Goal: Transaction & Acquisition: Purchase product/service

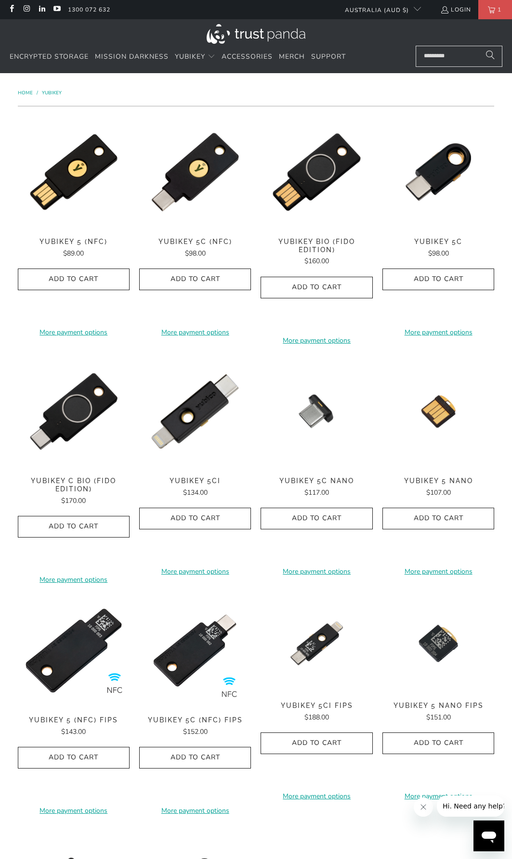
click at [61, 243] on span "YubiKey 5 (NFC)" at bounding box center [74, 242] width 112 height 8
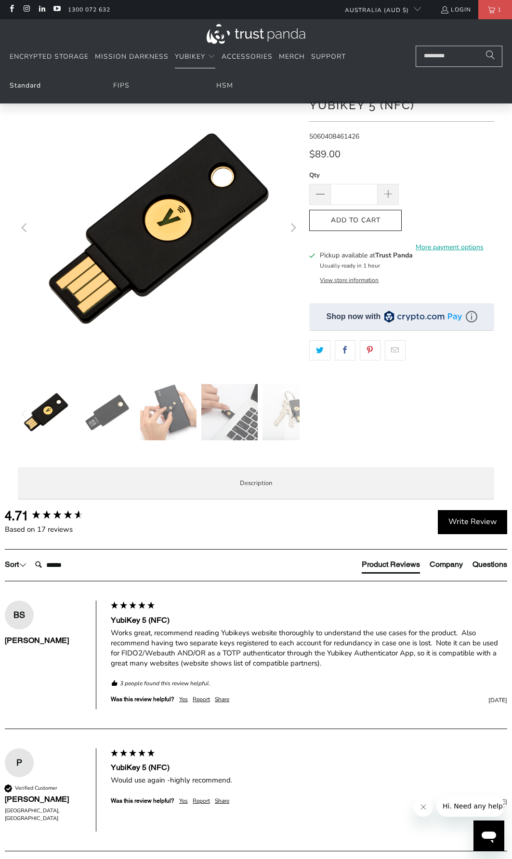
click at [14, 84] on link "Standard" at bounding box center [25, 85] width 31 height 9
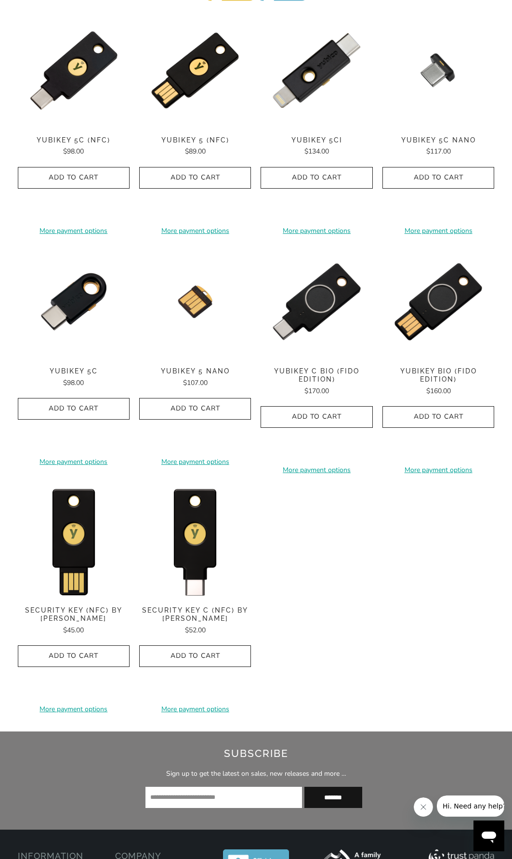
scroll to position [530, 0]
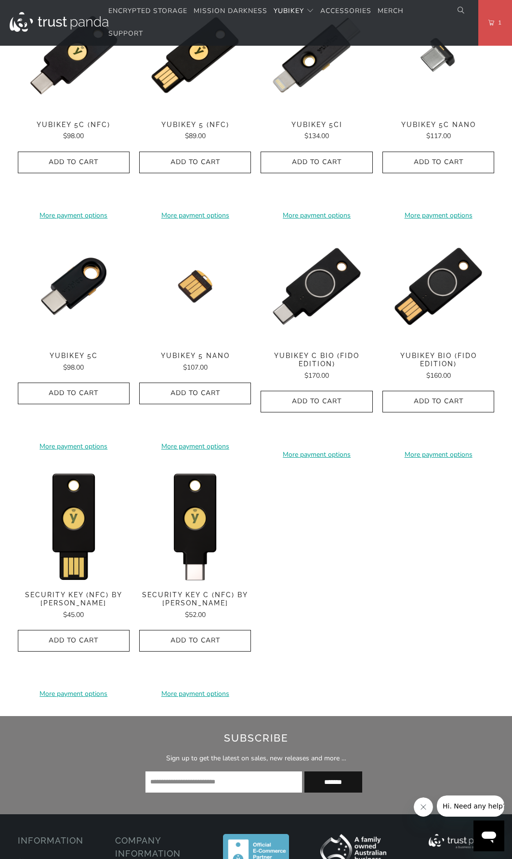
click at [62, 601] on span "Security Key (NFC) by Yubico" at bounding box center [74, 599] width 112 height 16
click at [196, 602] on span "Security Key C (NFC) by [PERSON_NAME]" at bounding box center [195, 599] width 112 height 16
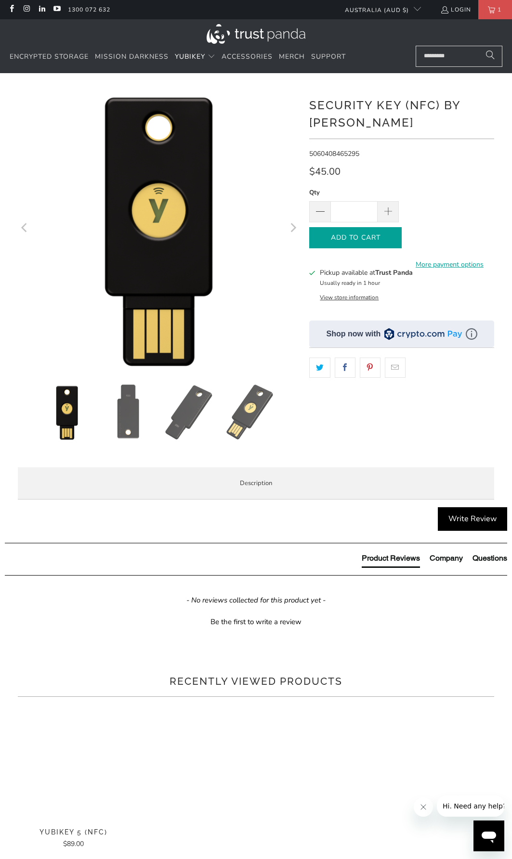
click at [346, 242] on button "Add to Cart" at bounding box center [355, 238] width 92 height 22
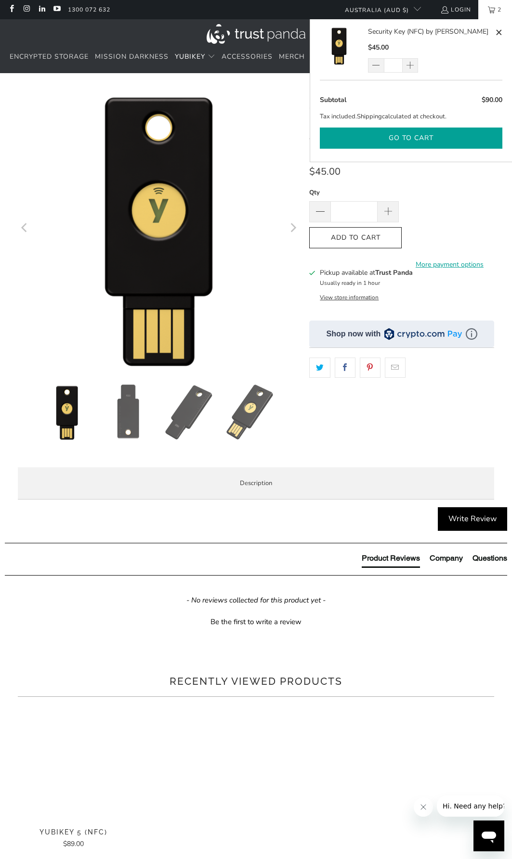
click at [400, 146] on button "Go to cart" at bounding box center [411, 139] width 182 height 22
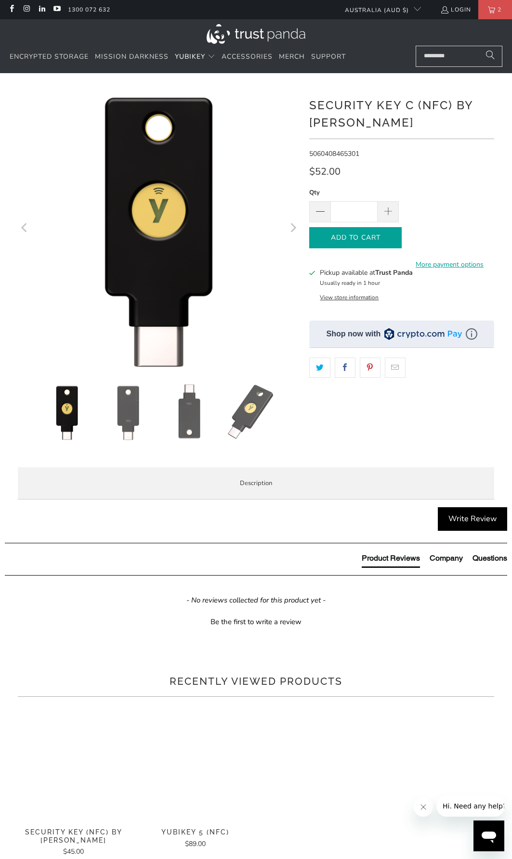
click at [349, 238] on icon "button" at bounding box center [355, 237] width 15 height 15
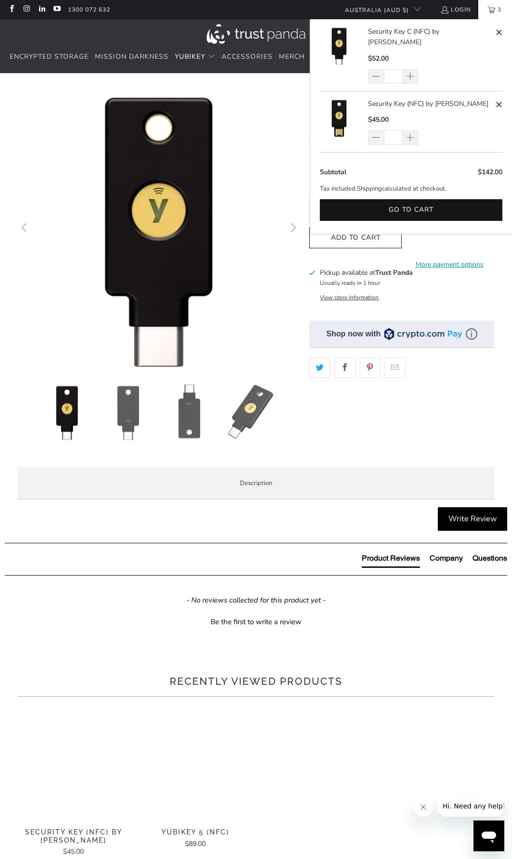
click at [497, 99] on span at bounding box center [498, 105] width 7 height 12
type input "*"
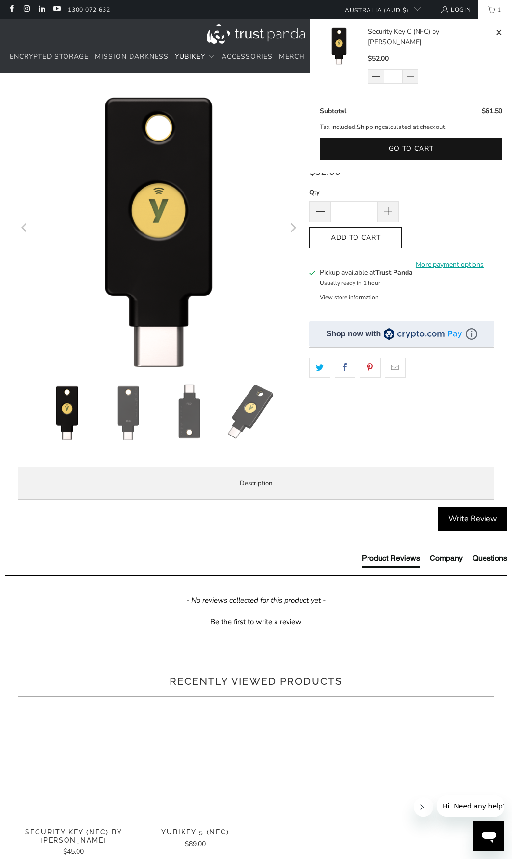
click at [492, 13] on link "1" at bounding box center [495, 9] width 34 height 19
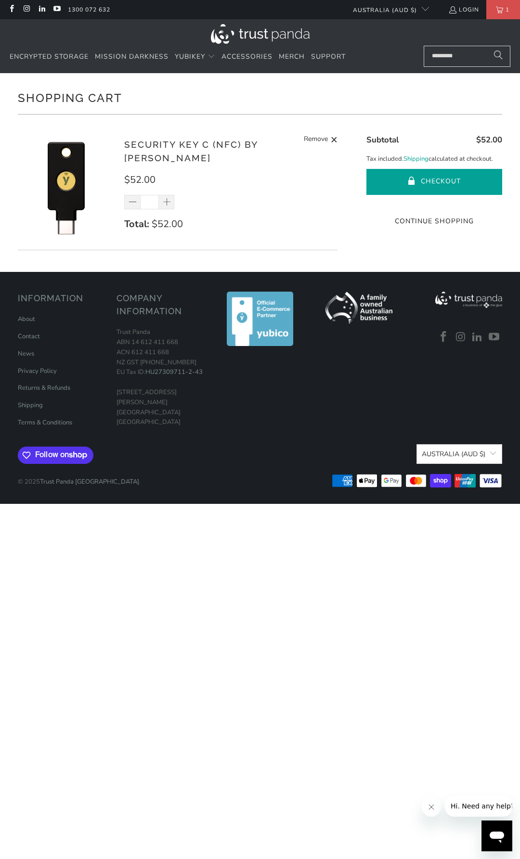
click at [435, 181] on button "Checkout" at bounding box center [434, 182] width 136 height 26
